Goal: Transaction & Acquisition: Purchase product/service

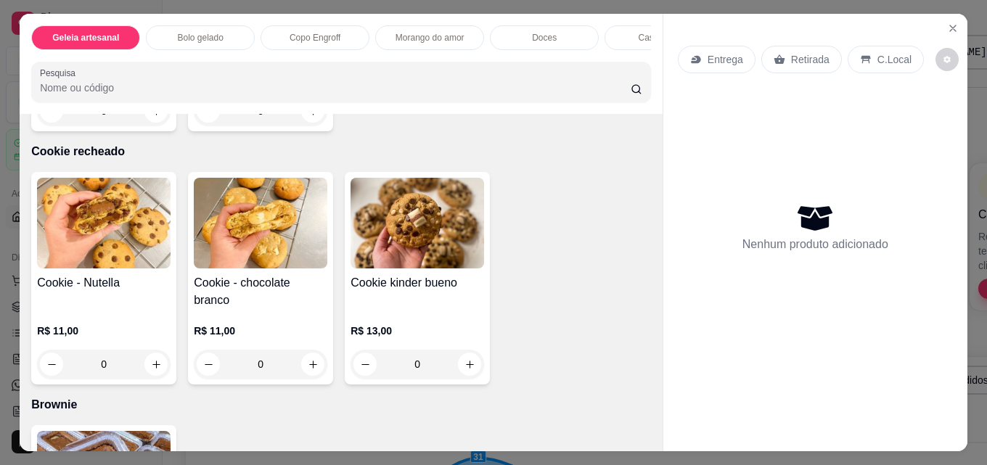
scroll to position [2468, 0]
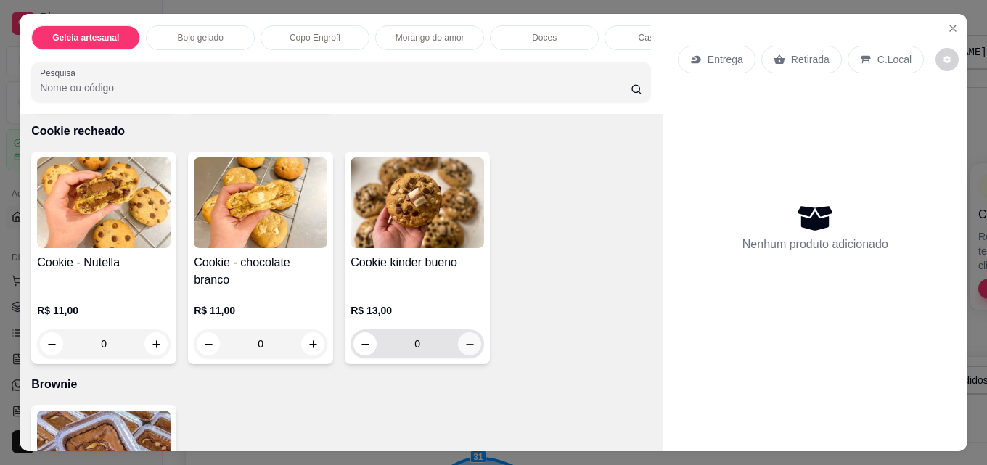
click at [465, 350] on icon "increase-product-quantity" at bounding box center [470, 344] width 11 height 11
type input "1"
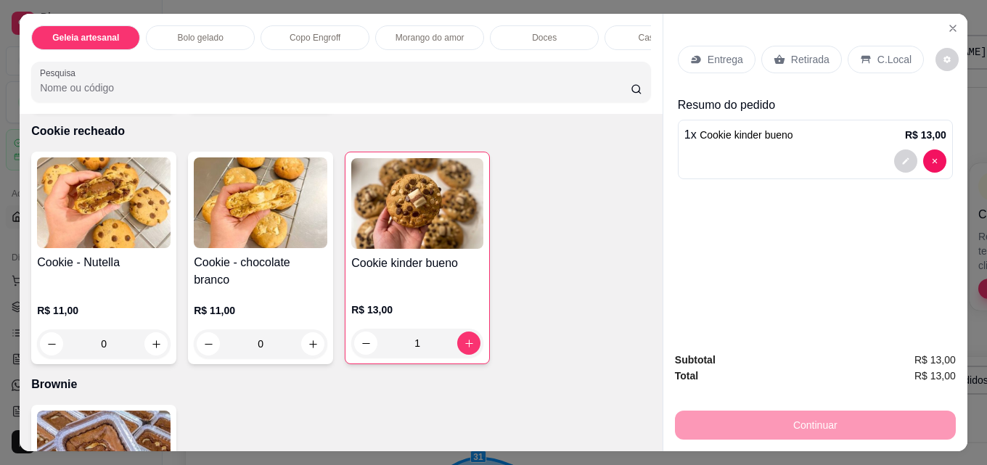
click at [793, 46] on div "Retirada" at bounding box center [801, 60] width 81 height 28
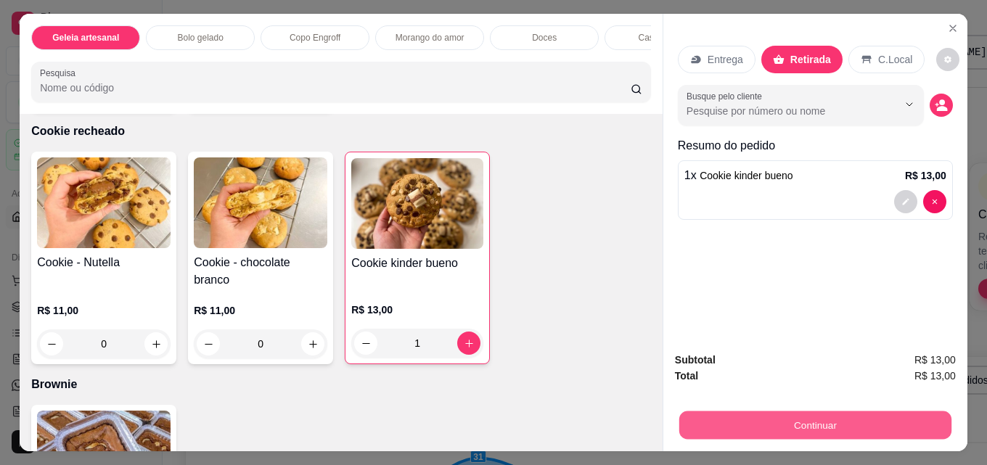
click at [808, 422] on button "Continuar" at bounding box center [815, 425] width 272 height 28
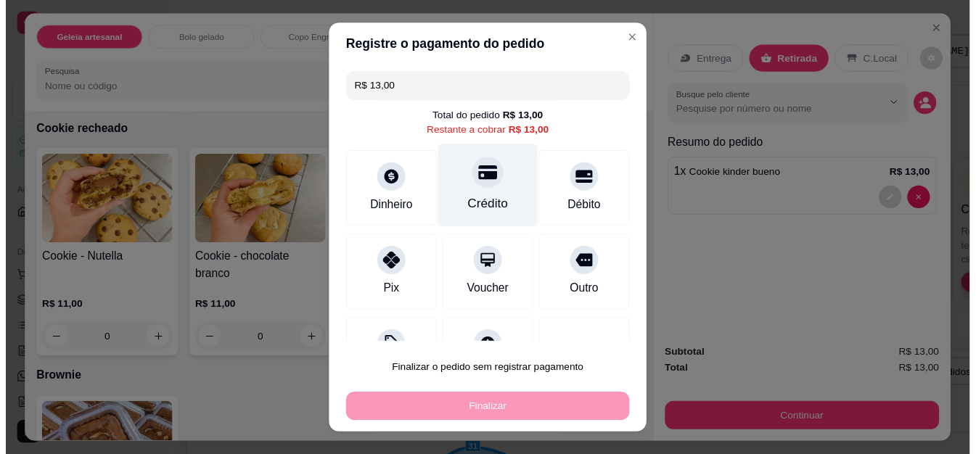
scroll to position [59, 0]
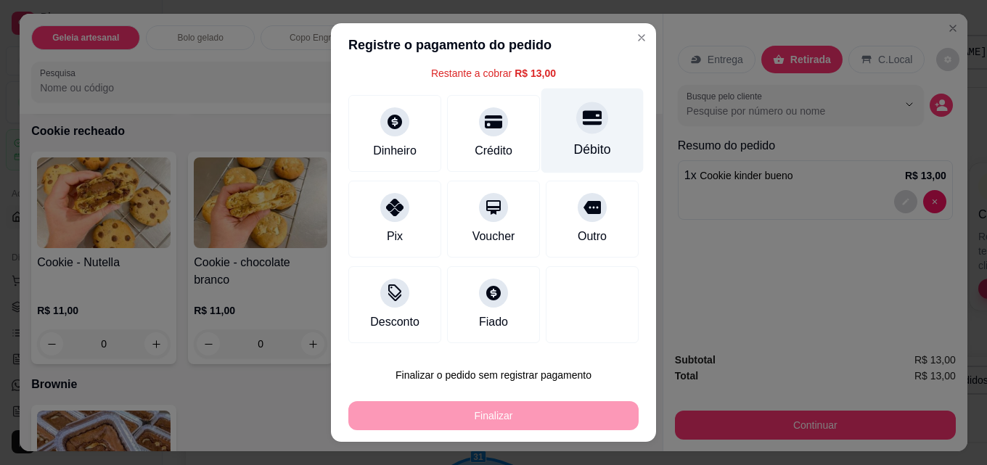
click at [574, 145] on div "Débito" at bounding box center [592, 149] width 37 height 19
type input "R$ 0,00"
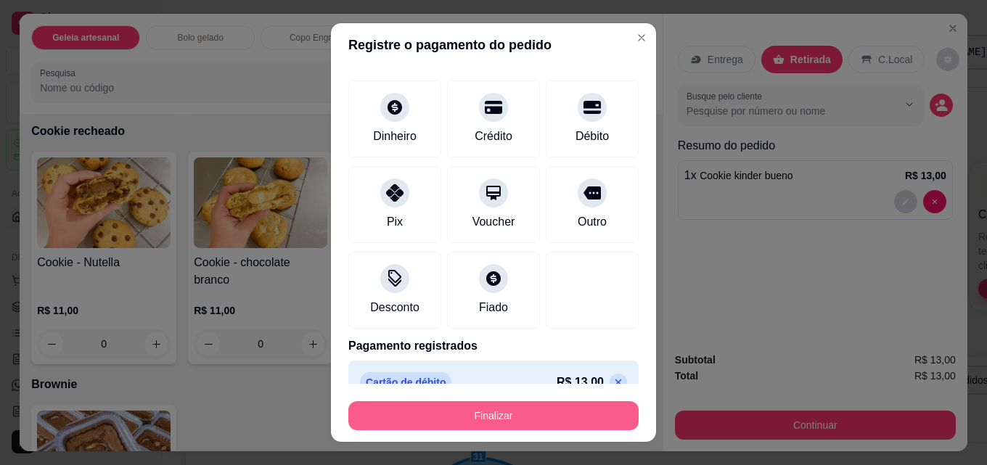
click at [470, 412] on button "Finalizar" at bounding box center [493, 415] width 290 height 29
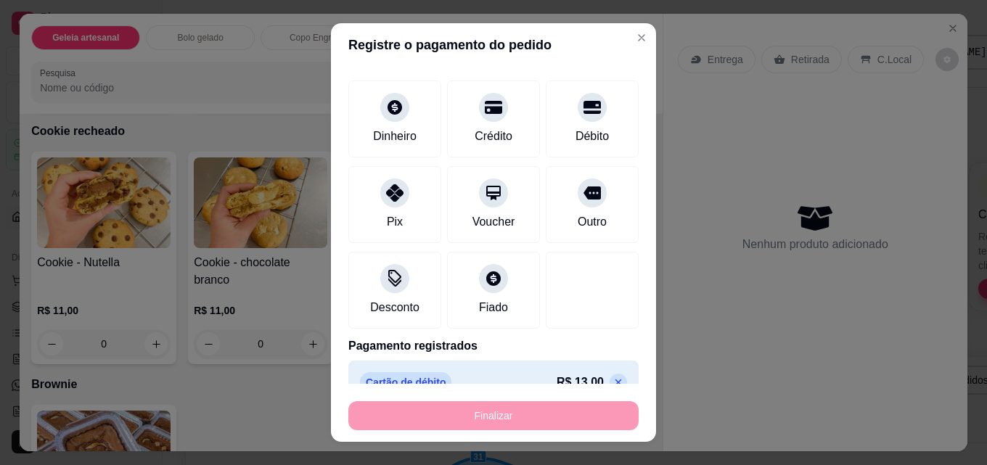
type input "0"
type input "-R$ 13,00"
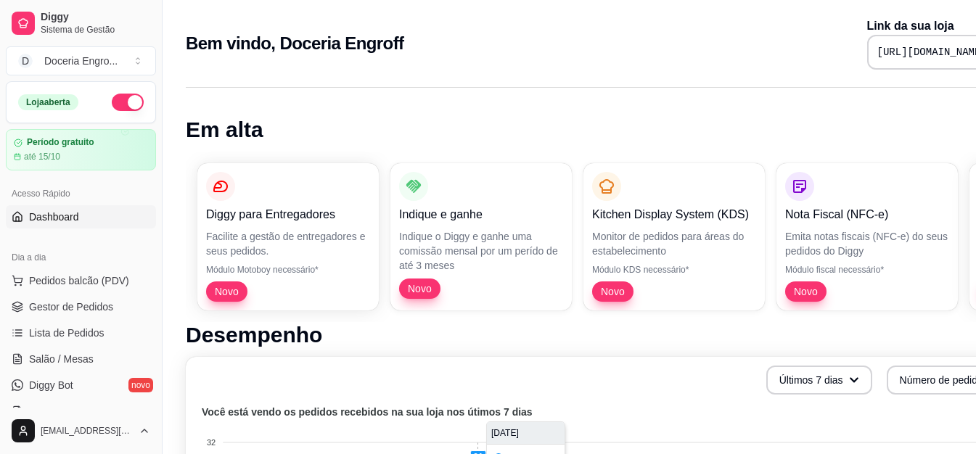
scroll to position [218, 0]
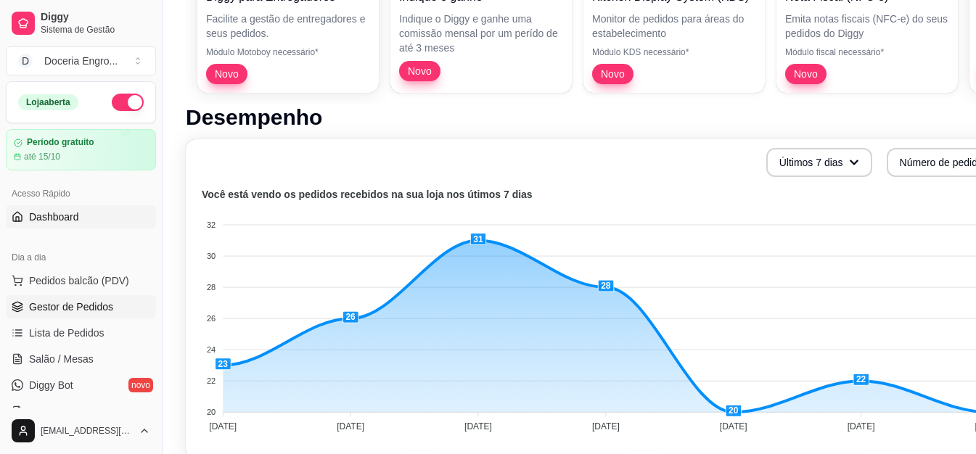
click at [64, 309] on span "Gestor de Pedidos" at bounding box center [71, 307] width 84 height 15
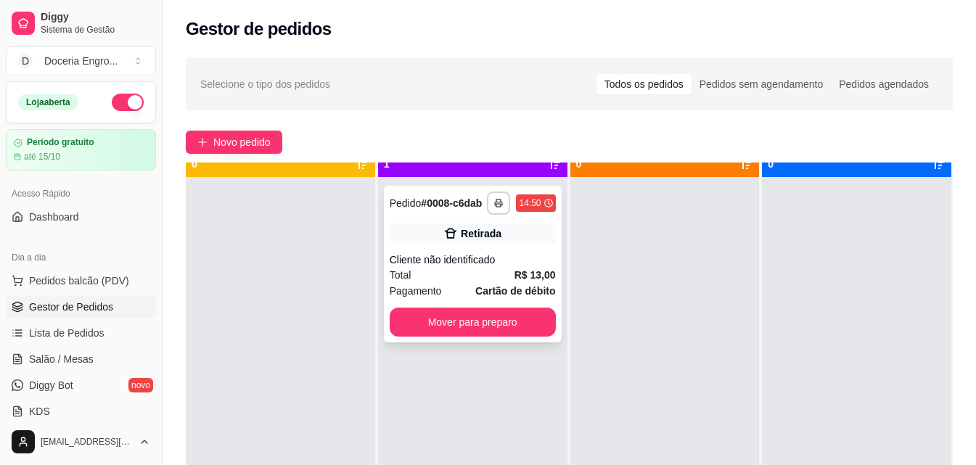
scroll to position [41, 0]
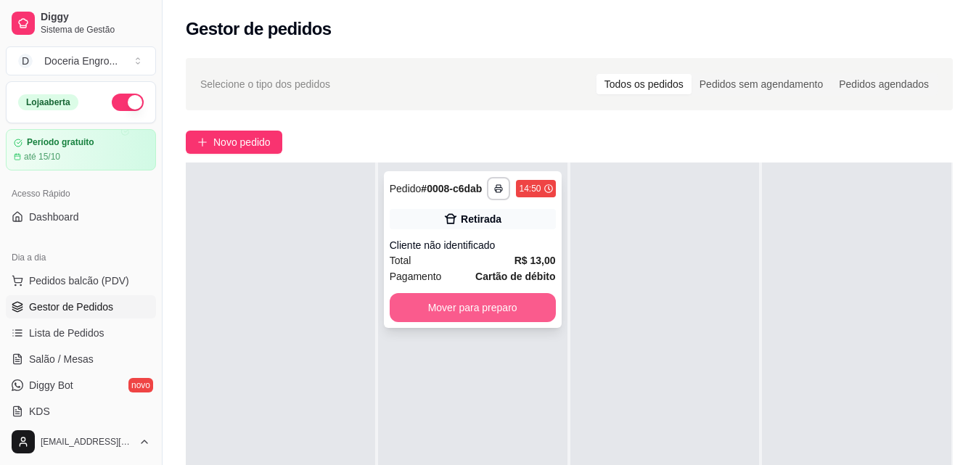
click at [494, 309] on button "Mover para preparo" at bounding box center [473, 307] width 166 height 29
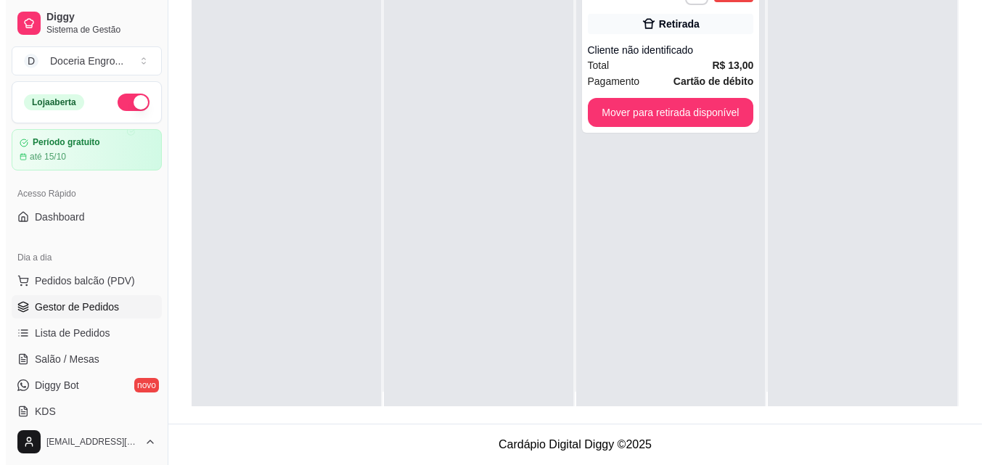
scroll to position [0, 0]
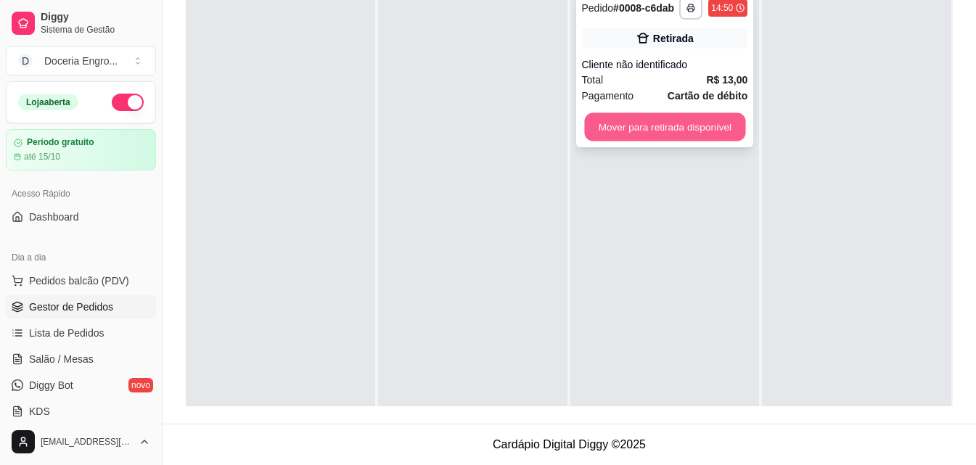
click at [690, 122] on button "Mover para retirada disponível" at bounding box center [664, 127] width 161 height 28
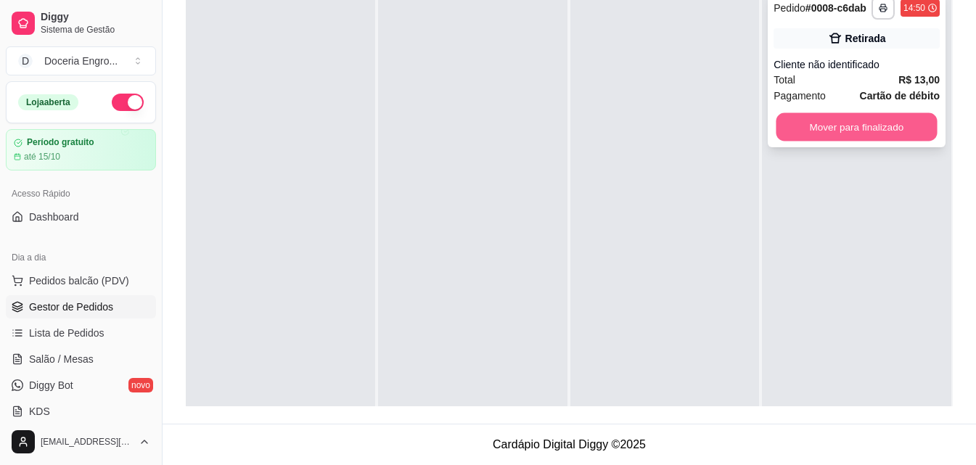
click at [827, 131] on button "Mover para finalizado" at bounding box center [857, 127] width 161 height 28
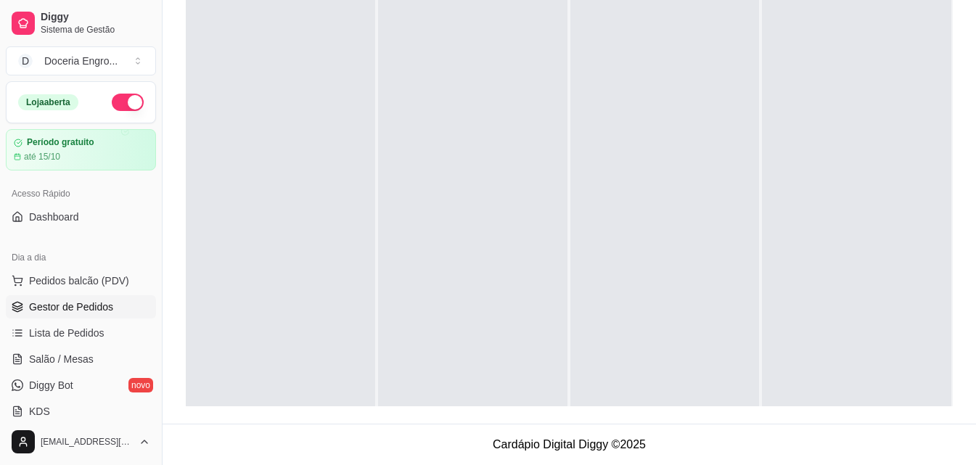
click at [102, 293] on ul "Pedidos balcão (PDV) Gestor de Pedidos Lista de Pedidos Salão / Mesas Diggy Bot…" at bounding box center [81, 346] width 150 height 154
click at [88, 285] on span "Pedidos balcão (PDV)" at bounding box center [79, 281] width 100 height 15
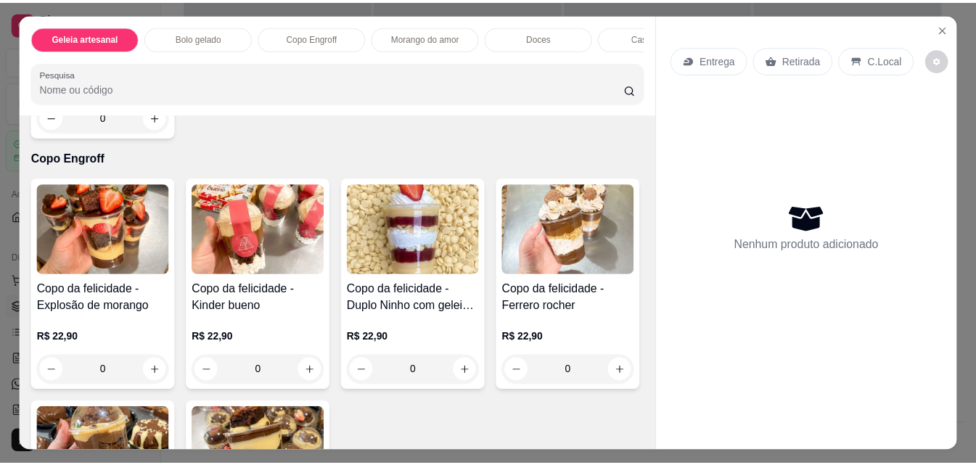
scroll to position [944, 0]
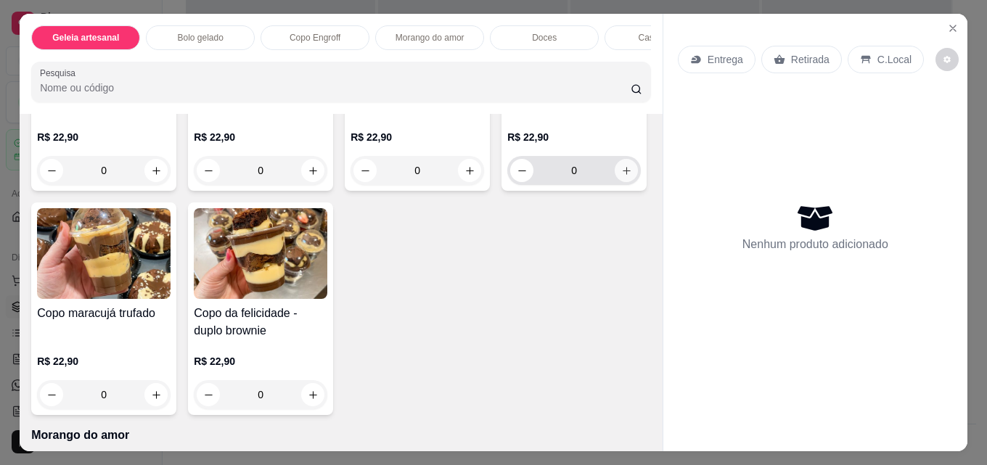
click at [621, 176] on icon "increase-product-quantity" at bounding box center [626, 170] width 11 height 11
type input "1"
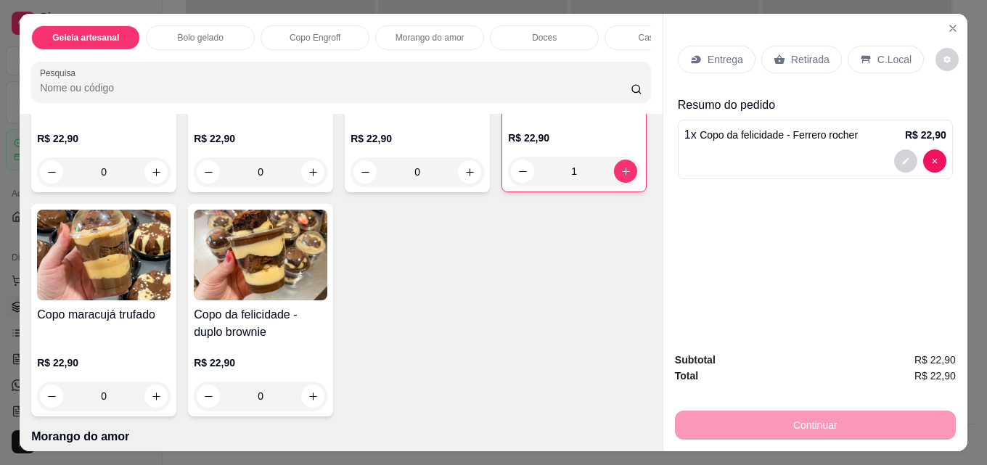
click at [821, 66] on div "Retirada" at bounding box center [801, 60] width 81 height 28
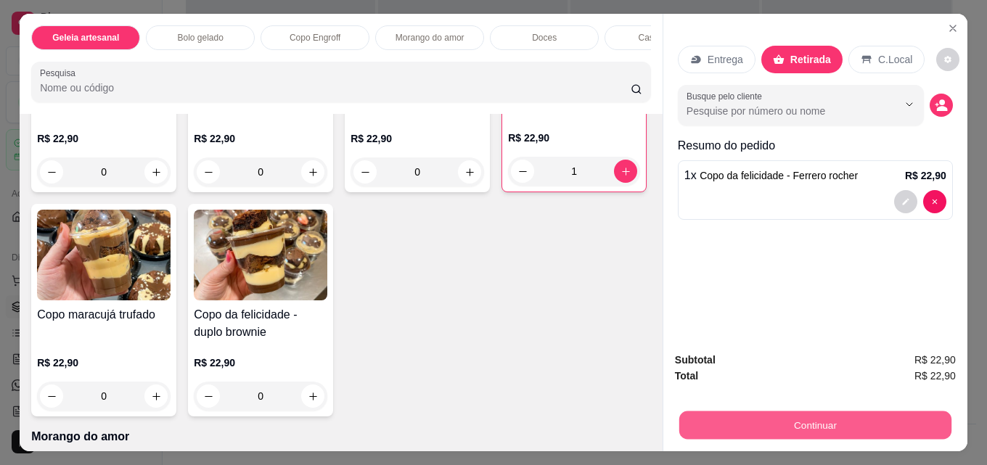
click at [694, 428] on button "Continuar" at bounding box center [815, 425] width 272 height 28
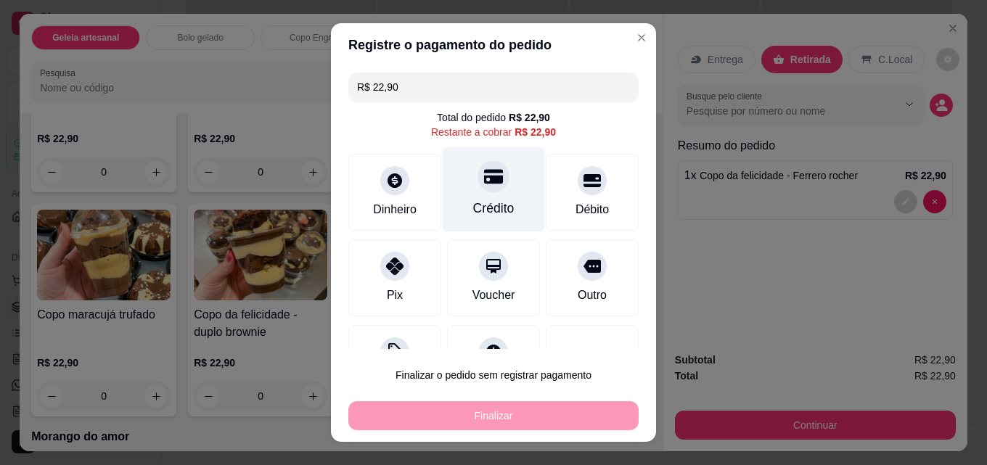
click at [492, 164] on div "Crédito" at bounding box center [494, 189] width 102 height 85
type input "R$ 0,00"
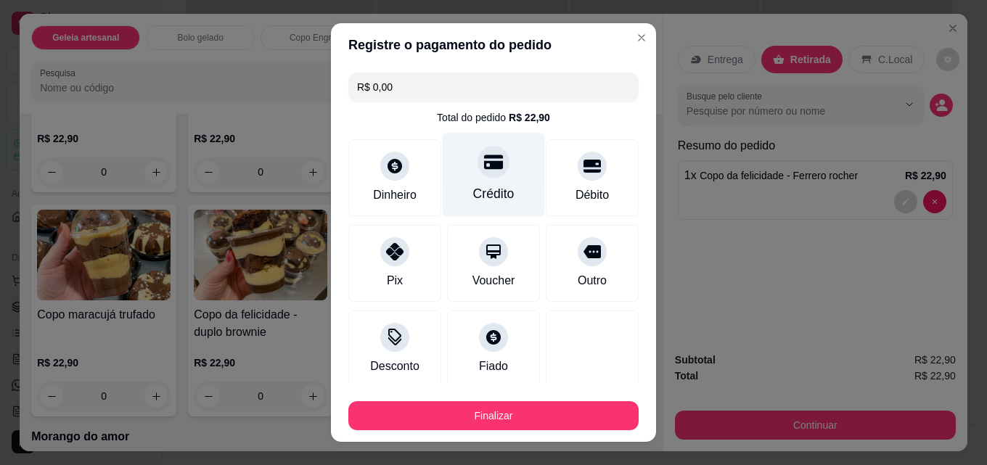
click at [492, 157] on div "Crédito" at bounding box center [494, 175] width 102 height 85
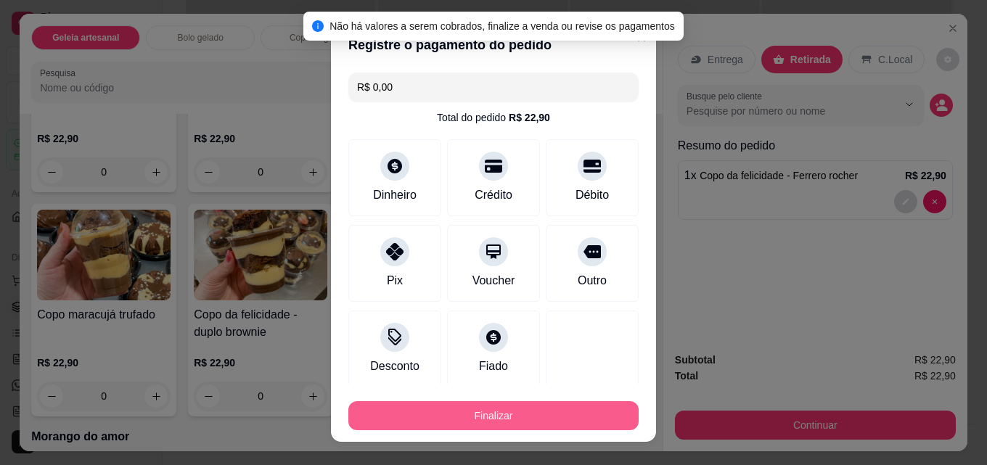
click at [502, 409] on button "Finalizar" at bounding box center [493, 415] width 290 height 29
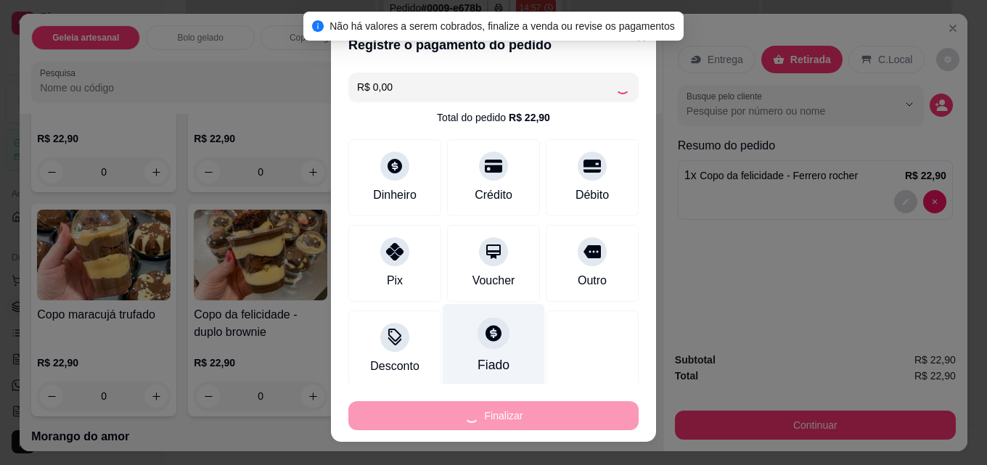
type input "0"
type input "-R$ 22,90"
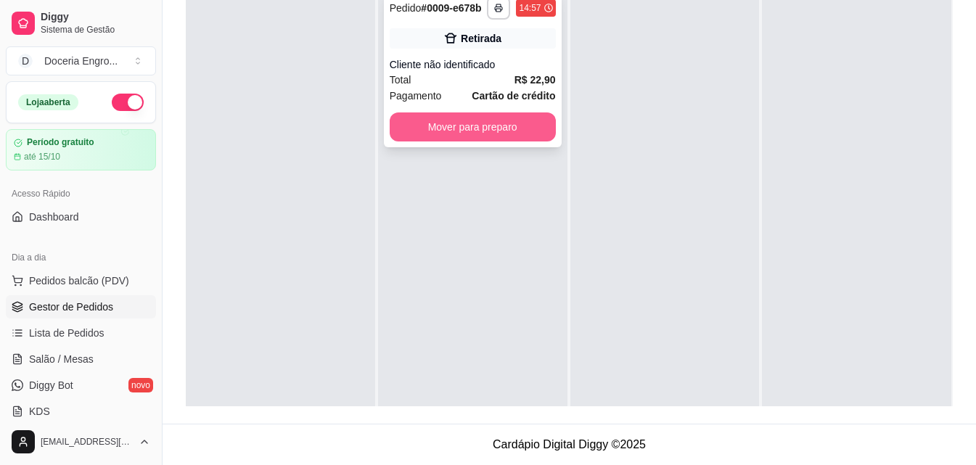
click at [513, 126] on button "Mover para preparo" at bounding box center [473, 127] width 166 height 29
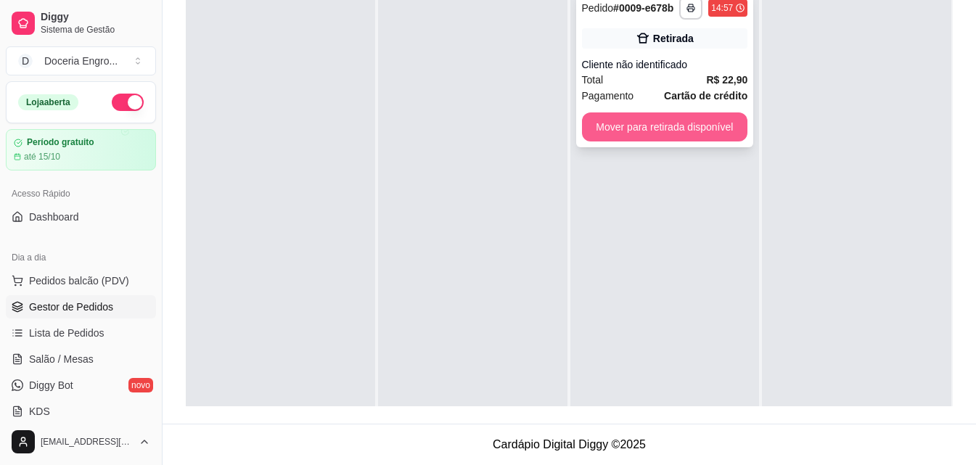
click at [664, 122] on button "Mover para retirada disponível" at bounding box center [665, 127] width 166 height 29
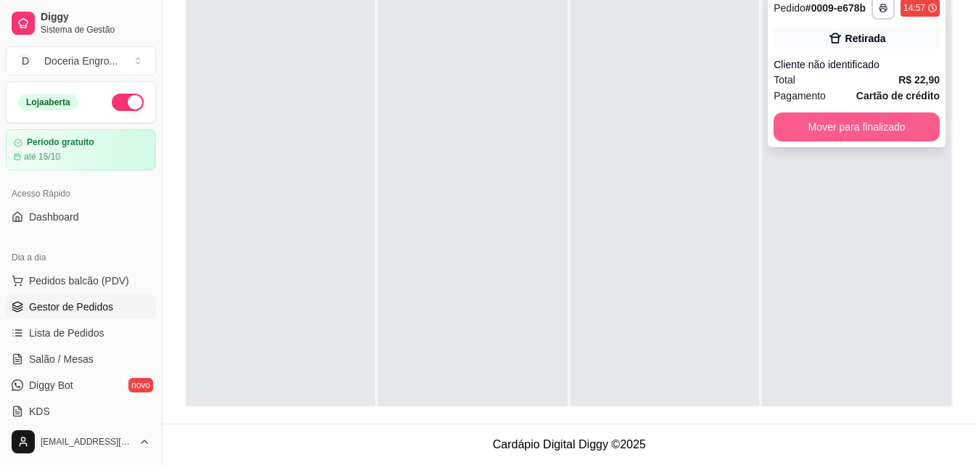
click at [847, 125] on button "Mover para finalizado" at bounding box center [857, 127] width 166 height 29
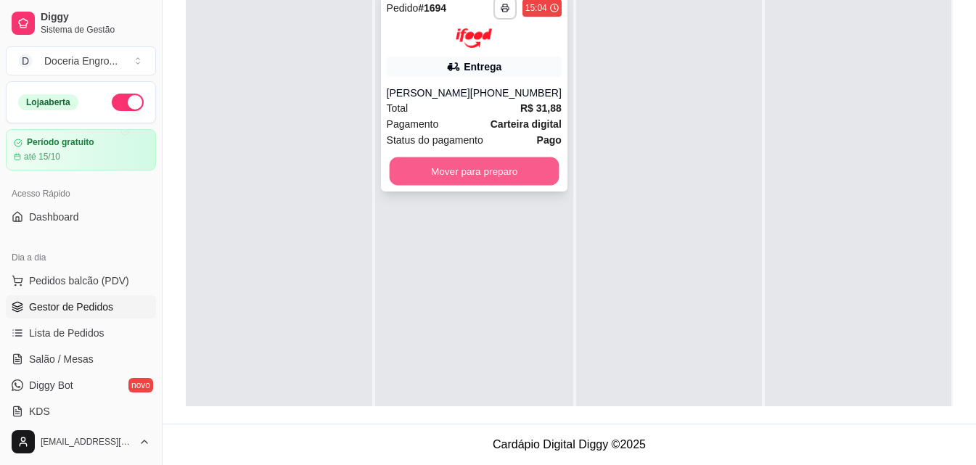
click at [445, 163] on button "Mover para preparo" at bounding box center [474, 171] width 170 height 28
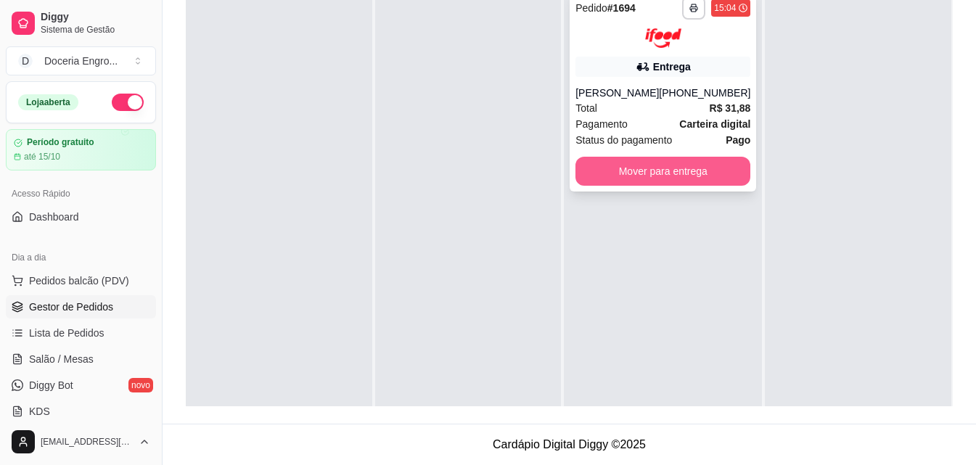
click at [692, 164] on button "Mover para entrega" at bounding box center [663, 171] width 175 height 29
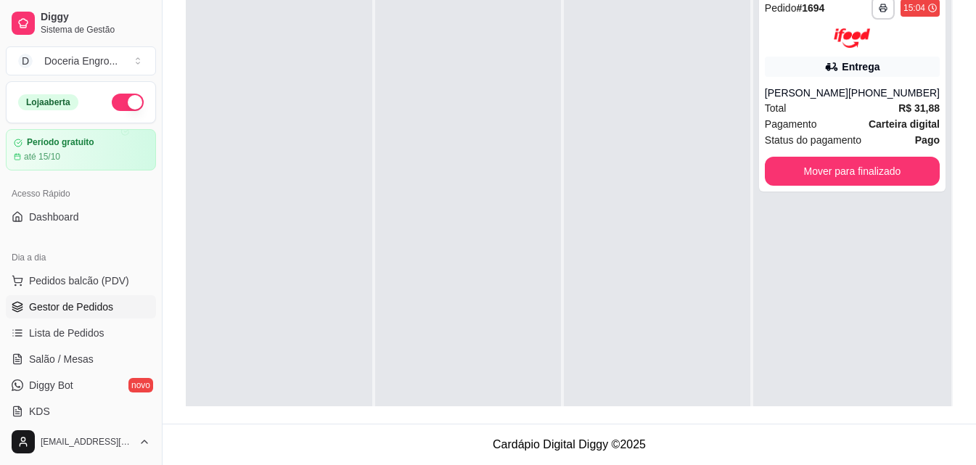
click at [84, 347] on ul "Pedidos balcão (PDV) Gestor de Pedidos Lista de Pedidos Salão / Mesas Diggy Bot…" at bounding box center [81, 346] width 150 height 154
click at [75, 337] on span "Lista de Pedidos" at bounding box center [66, 333] width 75 height 15
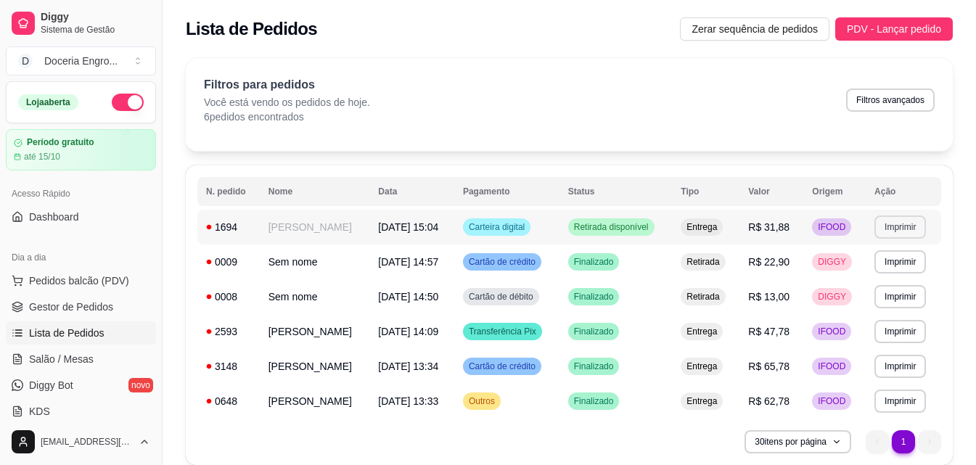
click at [899, 227] on button "Imprimir" at bounding box center [901, 227] width 52 height 23
click at [907, 275] on button "IMPRESSORA" at bounding box center [875, 278] width 105 height 23
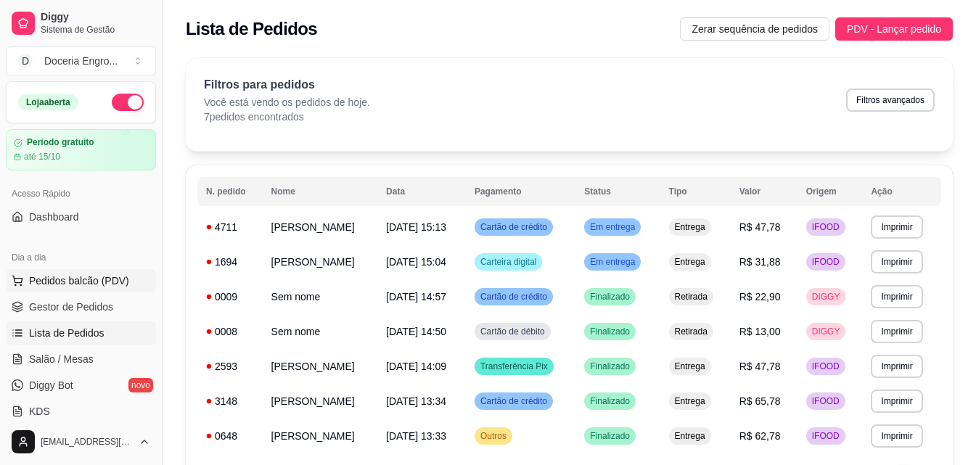
click at [57, 283] on span "Pedidos balcão (PDV)" at bounding box center [79, 281] width 100 height 15
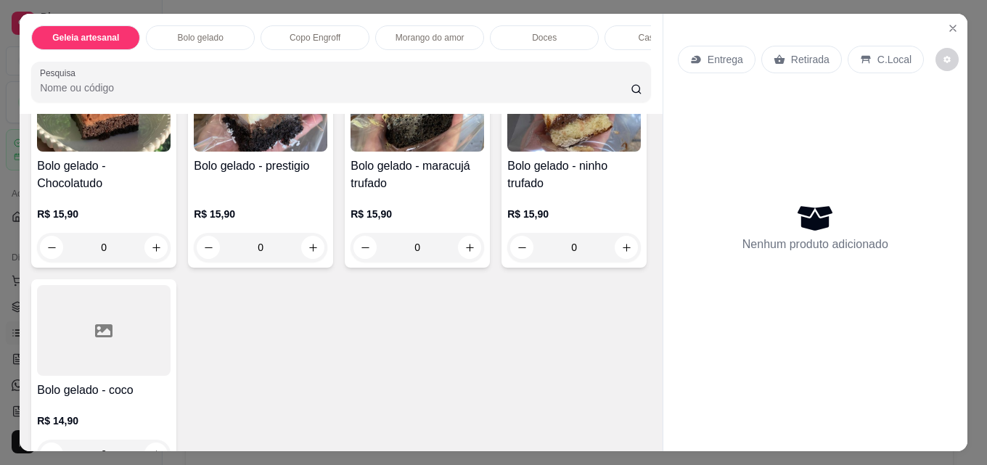
scroll to position [436, 0]
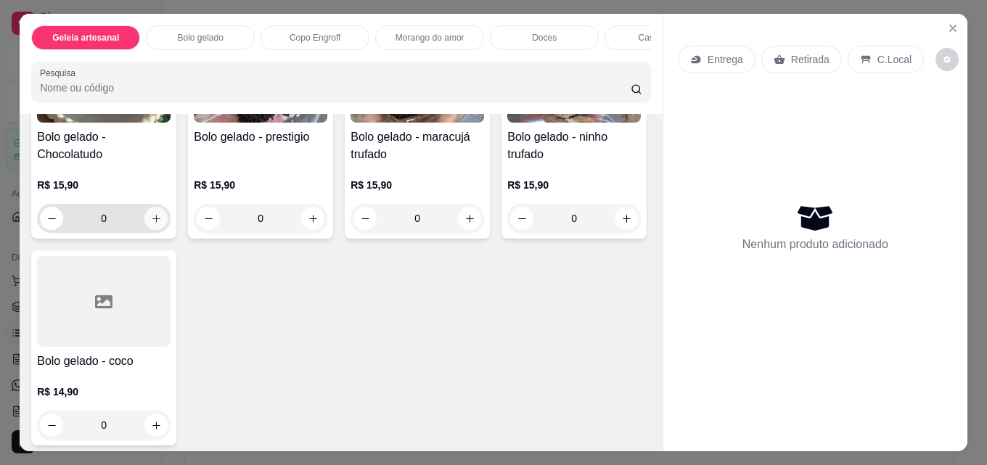
click at [151, 224] on icon "increase-product-quantity" at bounding box center [156, 218] width 11 height 11
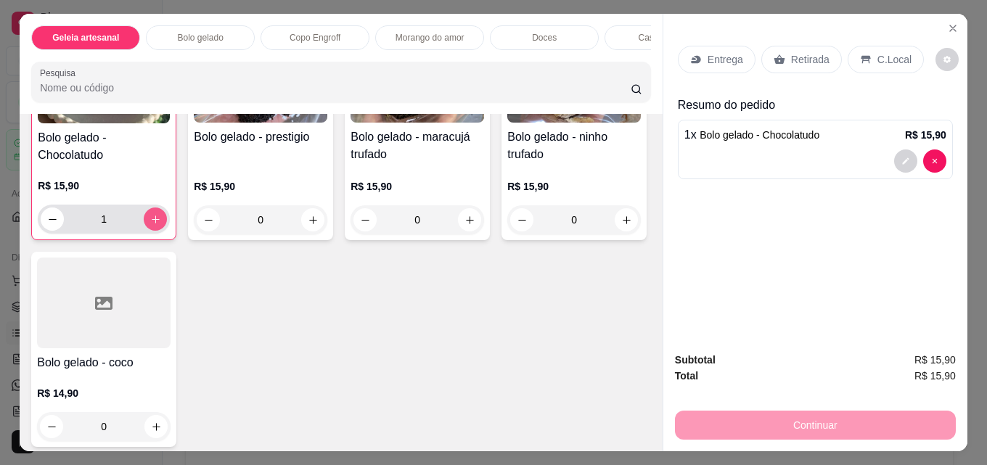
scroll to position [436, 0]
click at [150, 224] on icon "increase-product-quantity" at bounding box center [155, 218] width 11 height 11
type input "2"
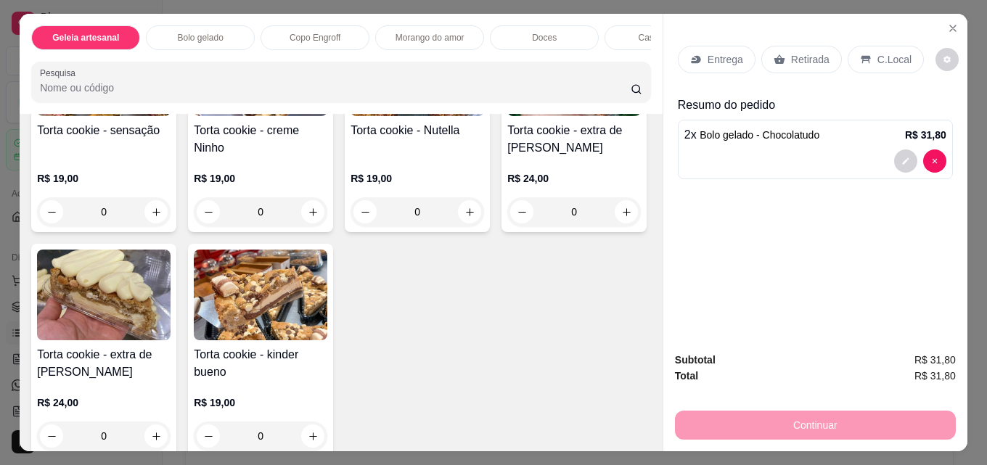
scroll to position [2178, 0]
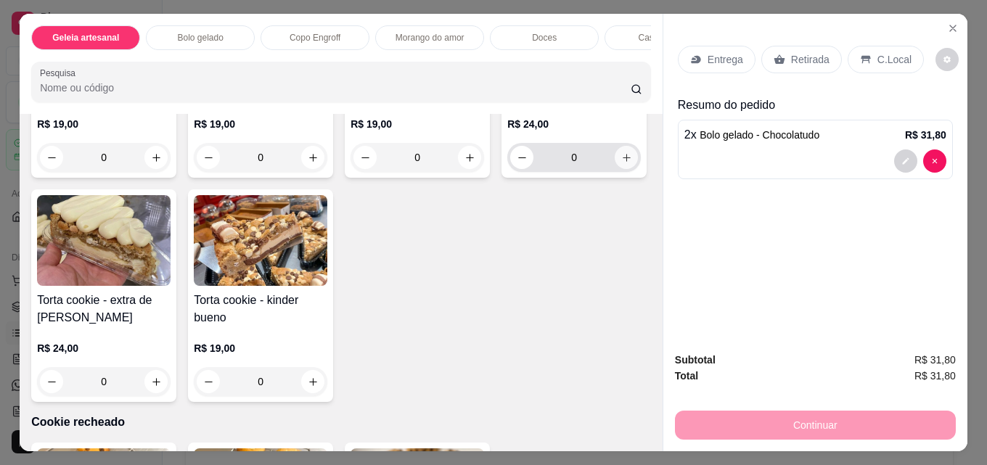
click at [615, 169] on button "increase-product-quantity" at bounding box center [626, 157] width 23 height 23
type input "1"
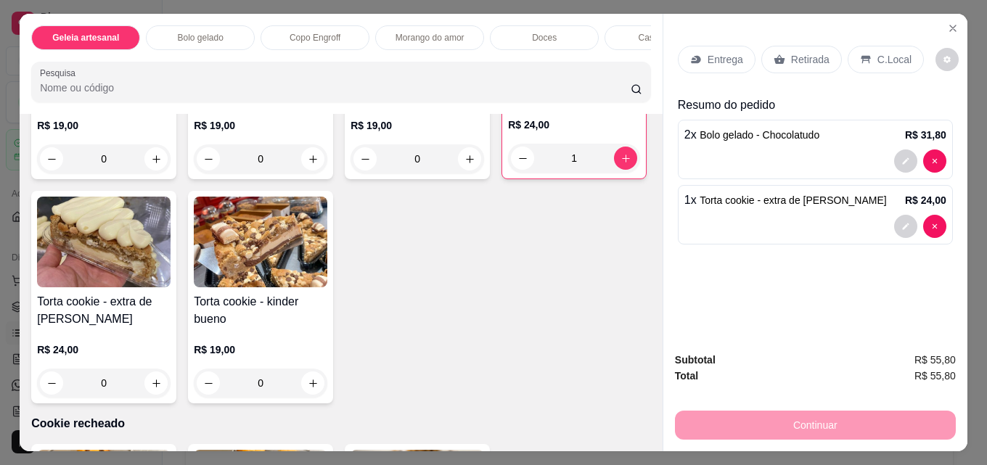
click at [800, 52] on p "Retirada" at bounding box center [810, 59] width 38 height 15
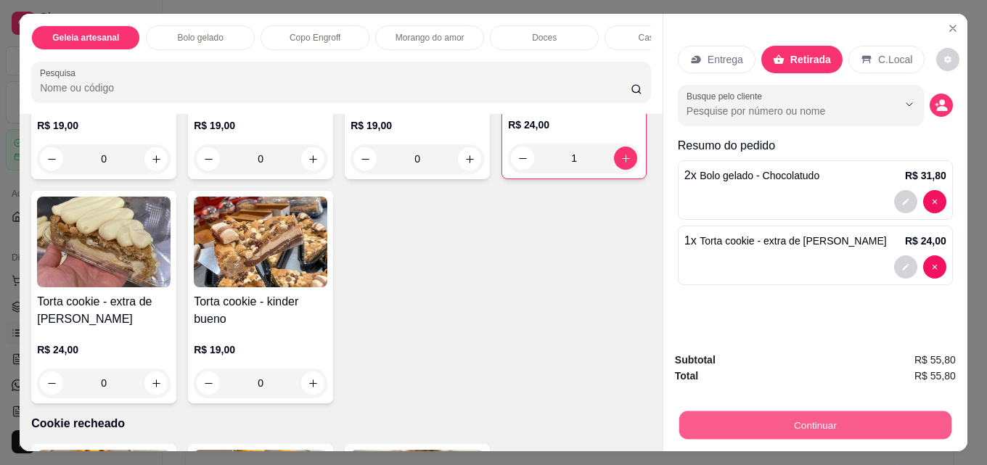
click at [838, 422] on button "Continuar" at bounding box center [815, 425] width 272 height 28
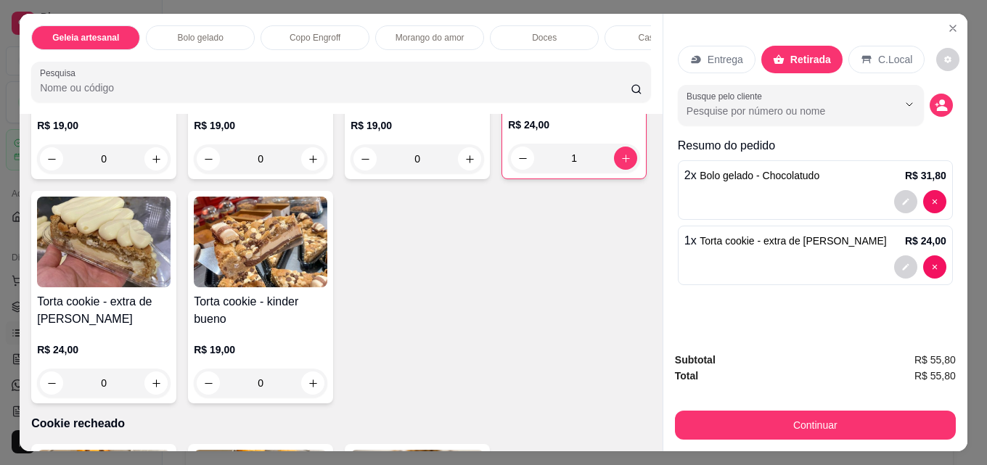
click at [814, 421] on button "Continuar" at bounding box center [815, 425] width 281 height 29
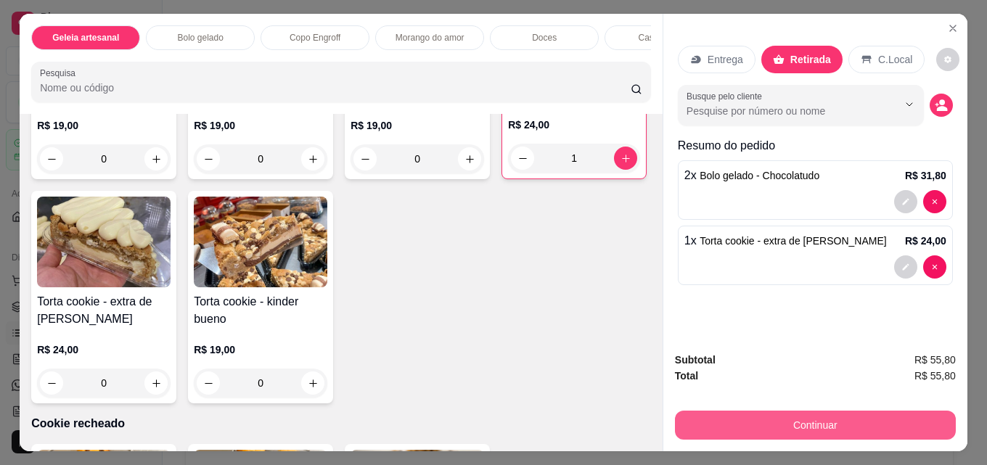
click at [786, 425] on button "Continuar" at bounding box center [815, 425] width 281 height 29
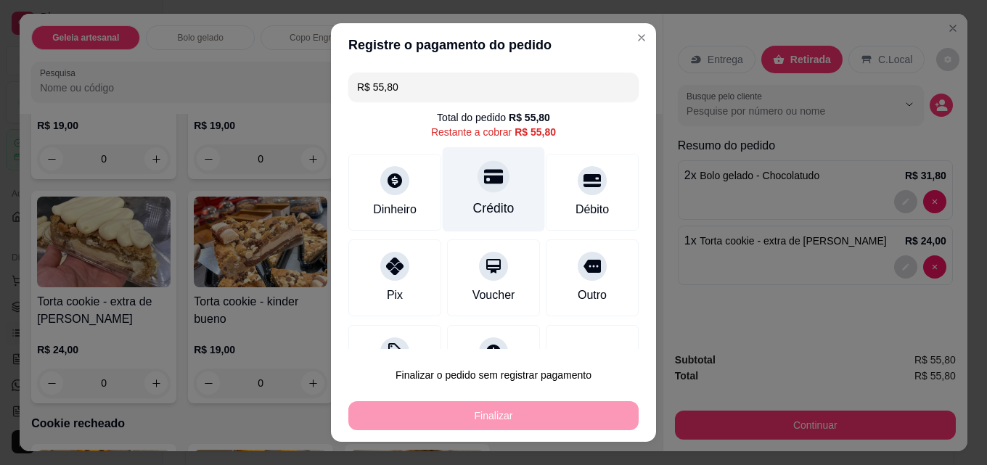
click at [457, 193] on div "Crédito" at bounding box center [494, 189] width 102 height 85
type input "R$ 0,00"
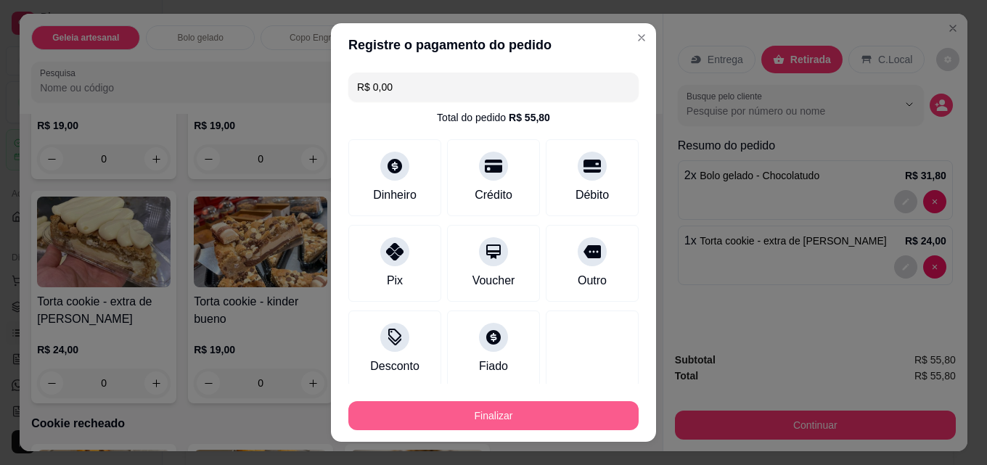
click at [544, 407] on button "Finalizar" at bounding box center [493, 415] width 290 height 29
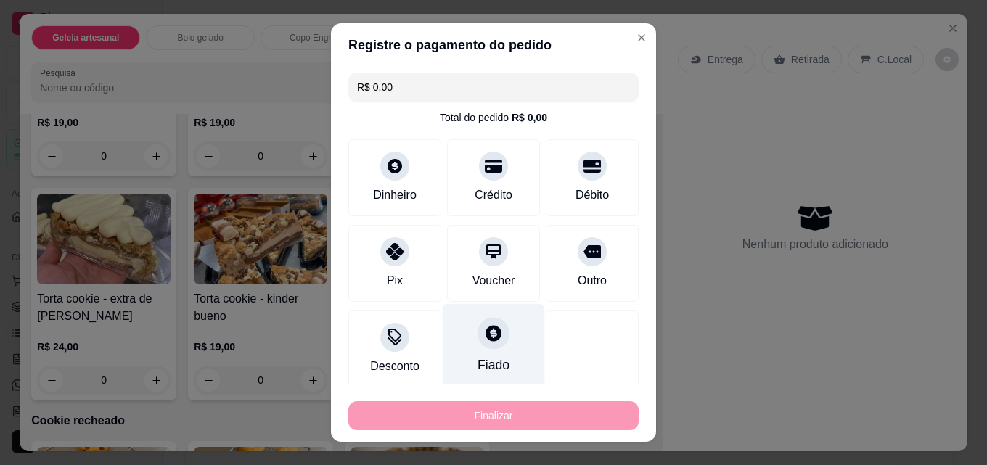
type input "0"
type input "-R$ 55,80"
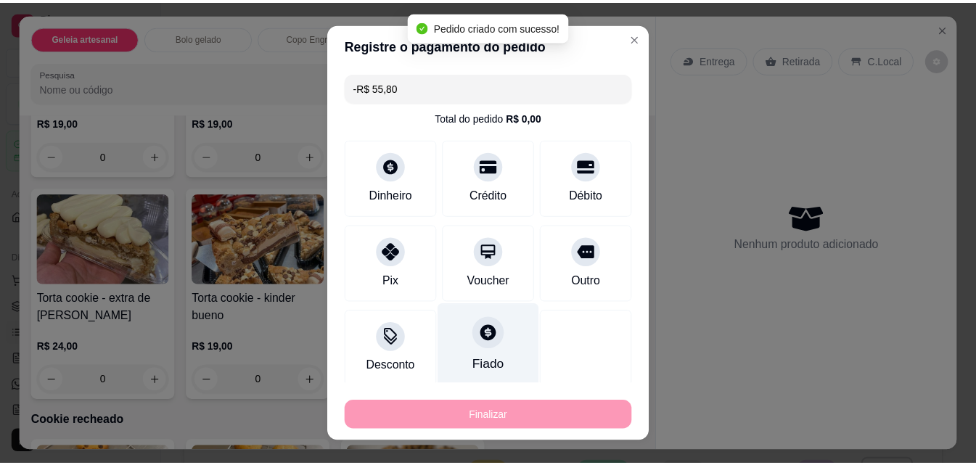
scroll to position [2177, 0]
